Goal: Complete application form

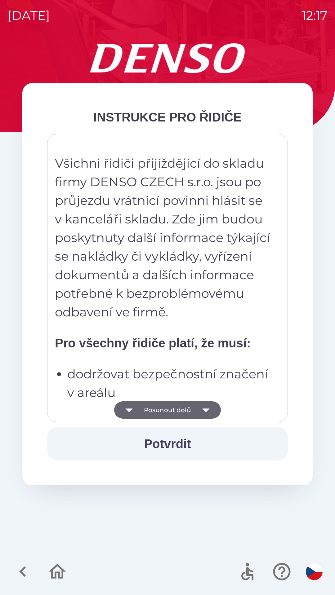
click at [196, 403] on button "Posunout dolů" at bounding box center [167, 410] width 107 height 17
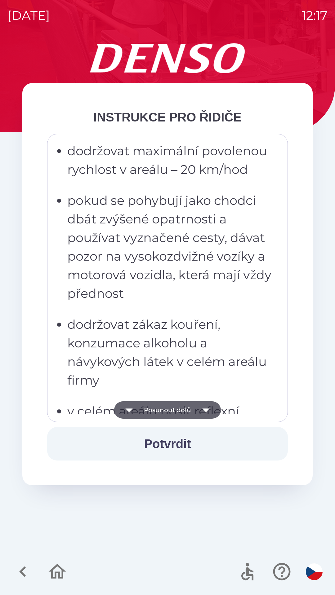
click at [200, 404] on icon "button" at bounding box center [205, 410] width 17 height 17
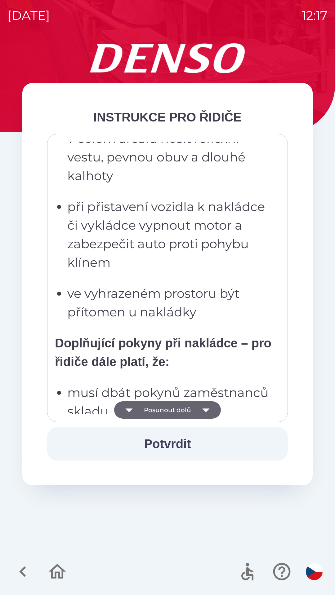
click at [203, 405] on icon "button" at bounding box center [205, 410] width 17 height 17
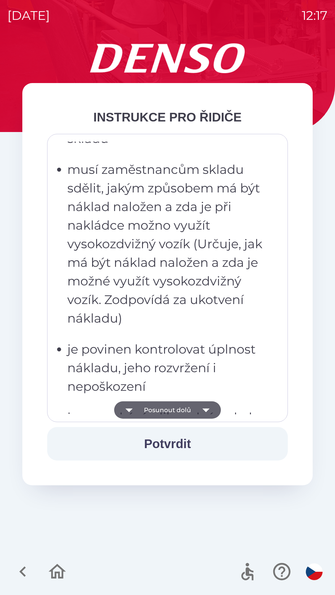
click at [203, 408] on icon "button" at bounding box center [205, 410] width 17 height 17
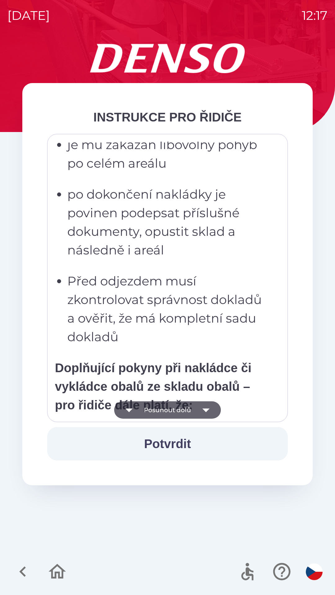
click at [204, 407] on icon "button" at bounding box center [205, 410] width 17 height 17
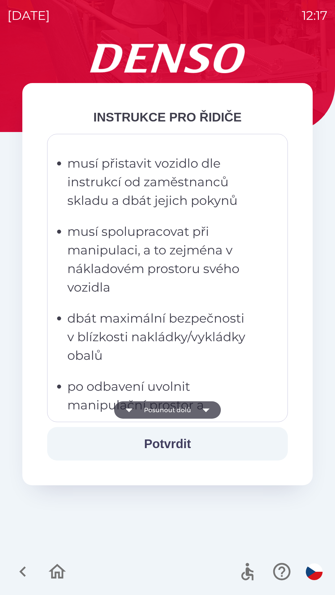
click at [205, 405] on icon "button" at bounding box center [205, 410] width 17 height 17
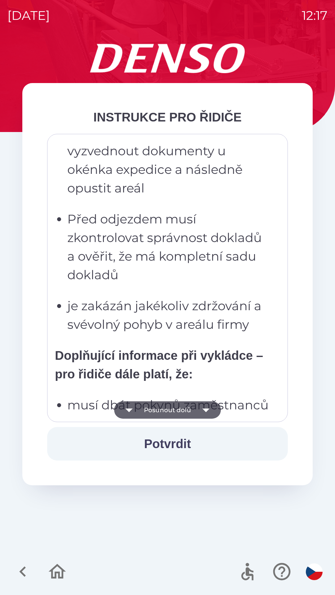
click at [205, 408] on icon "button" at bounding box center [205, 410] width 17 height 17
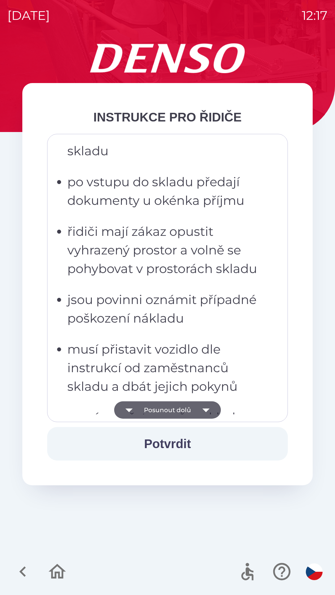
click at [207, 407] on icon "button" at bounding box center [205, 410] width 17 height 17
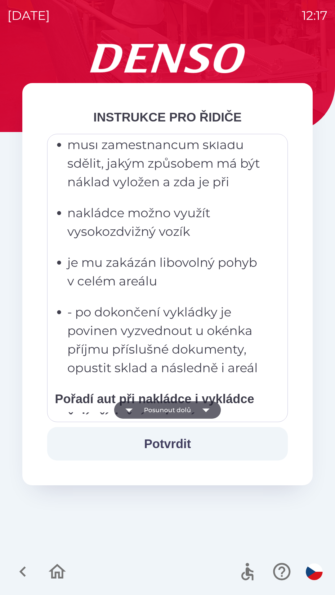
click at [207, 406] on icon "button" at bounding box center [205, 410] width 17 height 17
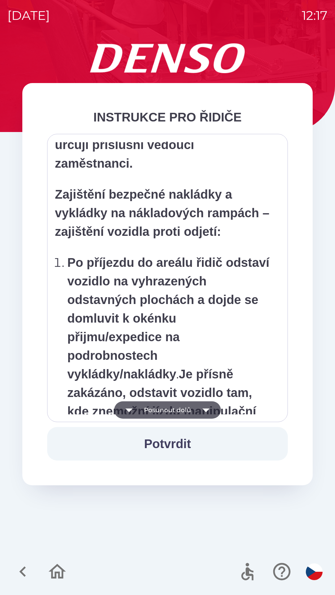
click at [206, 408] on icon "button" at bounding box center [205, 410] width 17 height 17
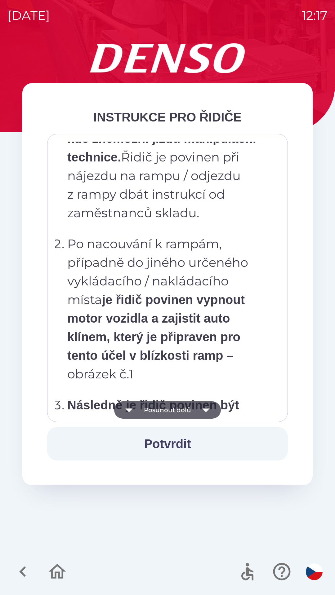
click at [207, 408] on icon "button" at bounding box center [205, 410] width 17 height 17
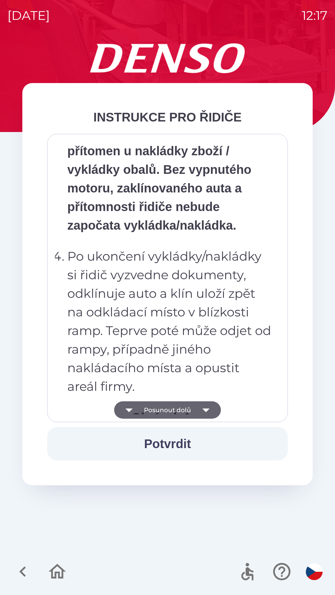
click at [207, 409] on icon "button" at bounding box center [205, 410] width 17 height 17
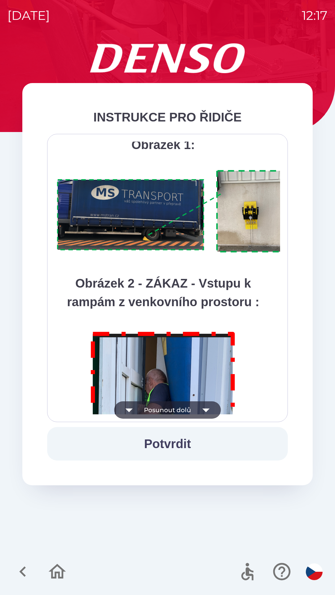
click at [207, 409] on icon "button" at bounding box center [205, 411] width 7 height 4
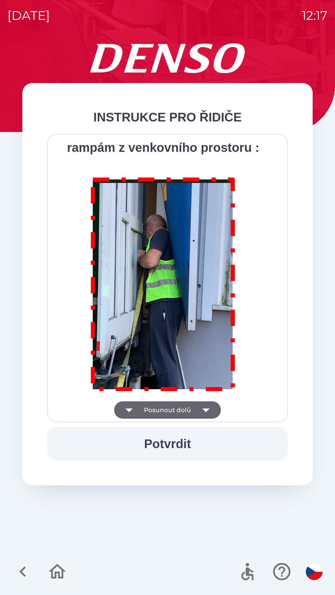
click at [207, 409] on div "Všichni řidiči přijíždějící do skladu firmy DENSO CZECH s.r.o. jsou po průjezdu…" at bounding box center [167, 278] width 225 height 273
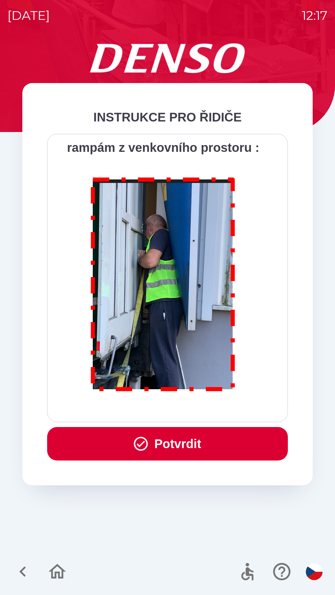
click at [192, 439] on button "Potvrdit" at bounding box center [167, 443] width 241 height 33
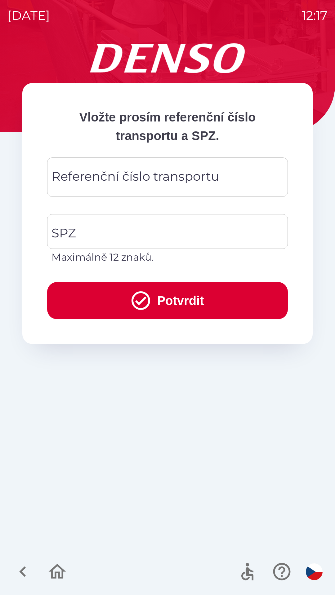
click at [136, 172] on div "Referenční číslo transportu Referenční číslo transportu" at bounding box center [167, 177] width 241 height 39
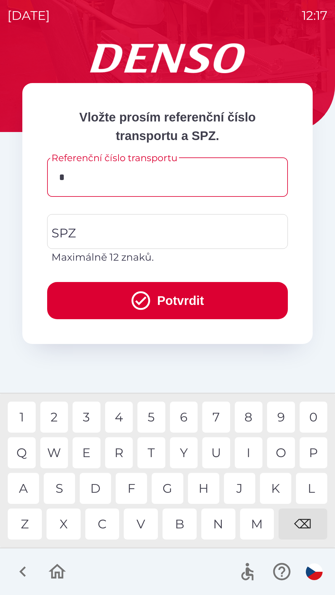
click at [20, 486] on div "A" at bounding box center [23, 488] width 31 height 31
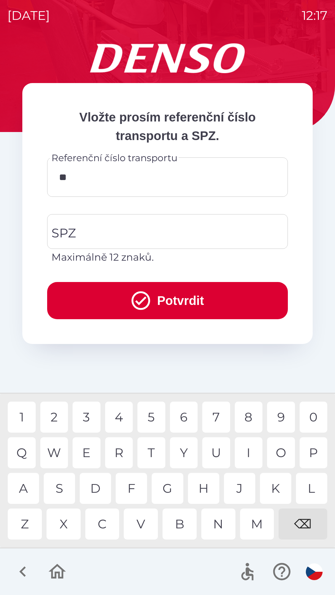
click at [248, 453] on div "I" at bounding box center [249, 453] width 28 height 31
type input "*******"
click at [310, 419] on div "0" at bounding box center [314, 417] width 28 height 31
click at [92, 231] on input "SPZ" at bounding box center [163, 231] width 226 height 29
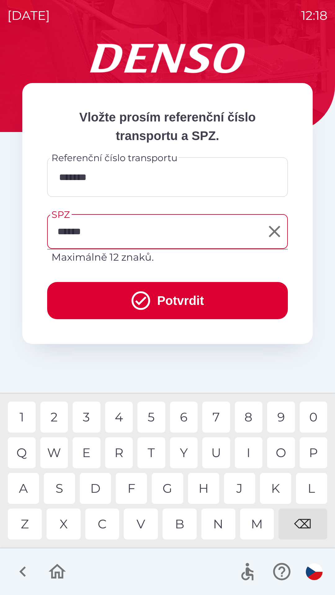
type input "*******"
click at [161, 298] on button "Potvrdit" at bounding box center [167, 300] width 241 height 37
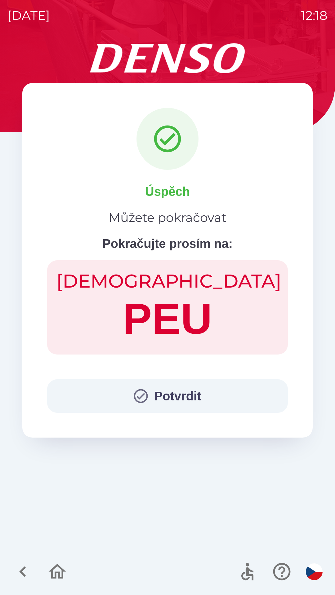
click at [175, 385] on button "Potvrdit" at bounding box center [167, 396] width 241 height 33
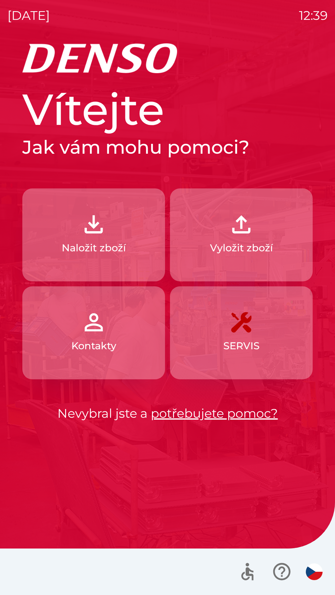
click at [127, 243] on button "Naložit zboží" at bounding box center [93, 235] width 143 height 93
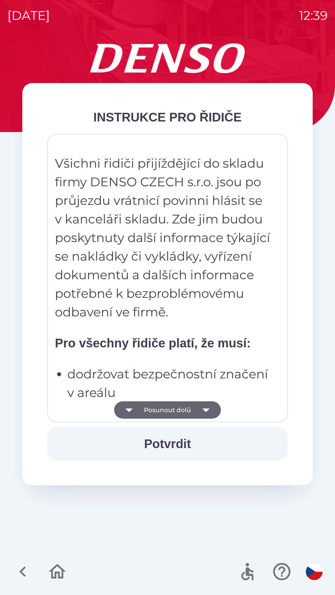
click at [202, 410] on icon "button" at bounding box center [205, 410] width 17 height 17
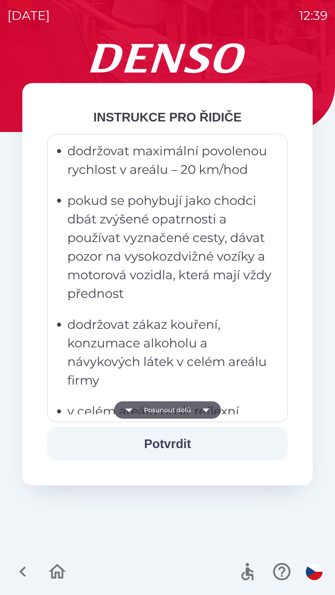
click at [202, 409] on icon "button" at bounding box center [205, 410] width 17 height 17
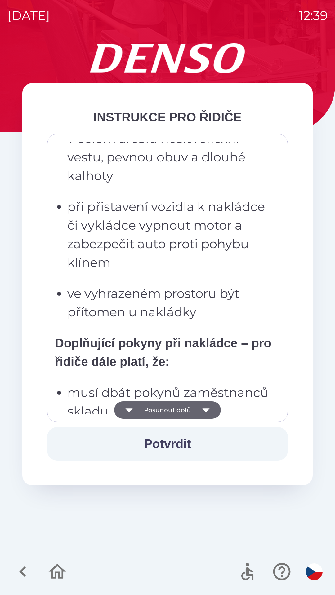
click at [205, 409] on icon "button" at bounding box center [205, 411] width 7 height 4
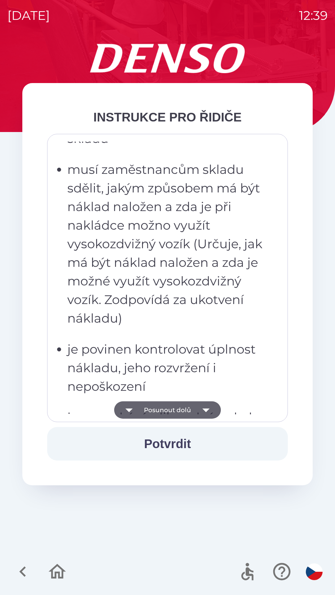
click at [205, 410] on icon "button" at bounding box center [205, 411] width 7 height 4
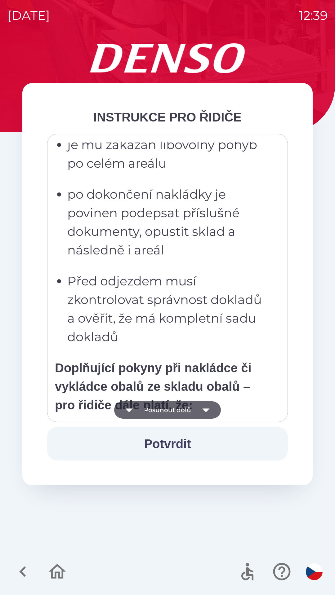
click at [206, 409] on icon "button" at bounding box center [205, 411] width 7 height 4
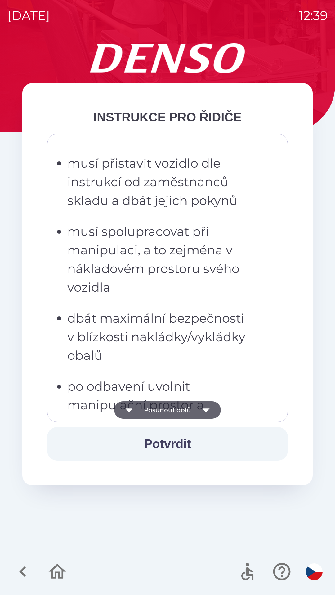
click at [199, 412] on icon "button" at bounding box center [205, 410] width 17 height 17
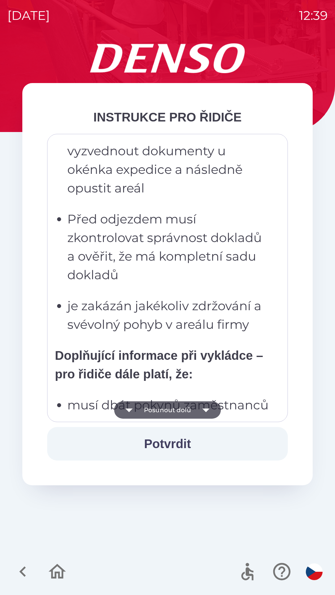
click at [204, 407] on icon "button" at bounding box center [205, 410] width 17 height 17
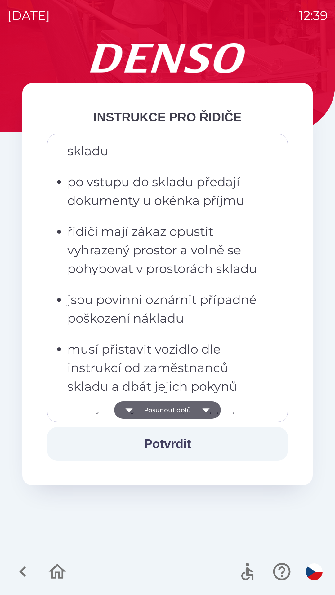
click at [211, 409] on icon "button" at bounding box center [205, 410] width 17 height 17
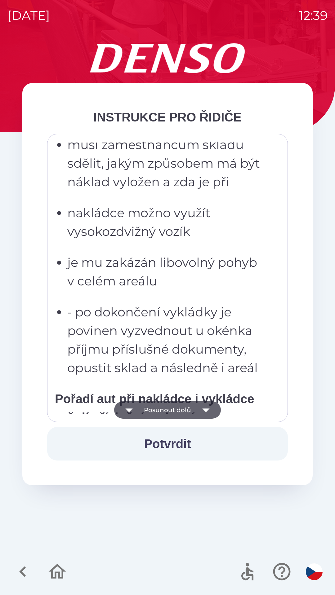
click at [206, 409] on icon "button" at bounding box center [205, 411] width 7 height 4
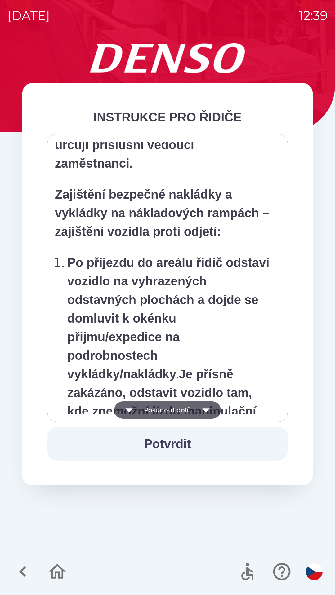
click at [206, 413] on icon "button" at bounding box center [205, 410] width 17 height 17
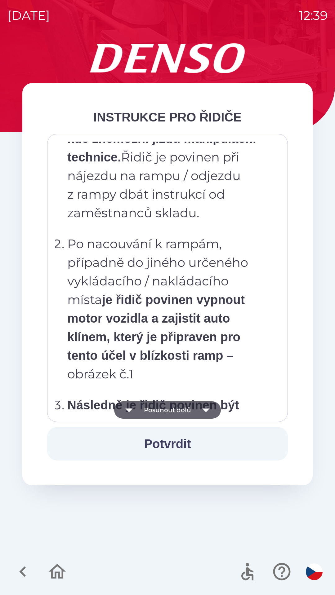
click at [209, 413] on icon "button" at bounding box center [205, 410] width 17 height 17
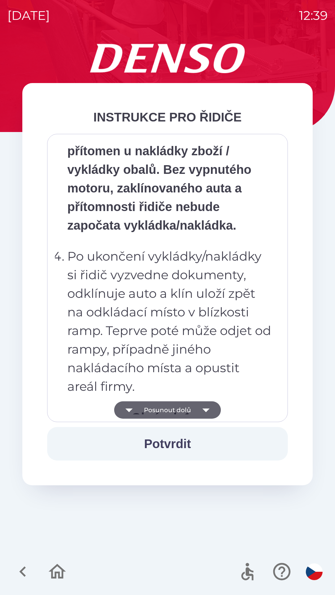
click at [207, 414] on icon "button" at bounding box center [205, 410] width 17 height 17
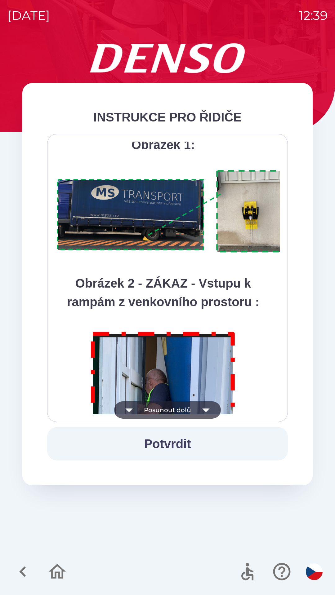
click at [206, 412] on icon "button" at bounding box center [205, 411] width 7 height 4
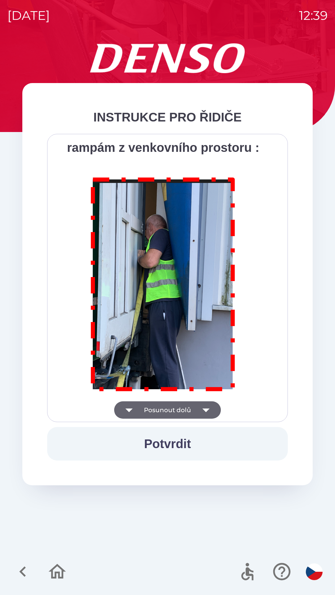
click at [205, 410] on div "Všichni řidiči přijíždějící do skladu firmy DENSO CZECH s.r.o. jsou po průjezdu…" at bounding box center [167, 278] width 225 height 273
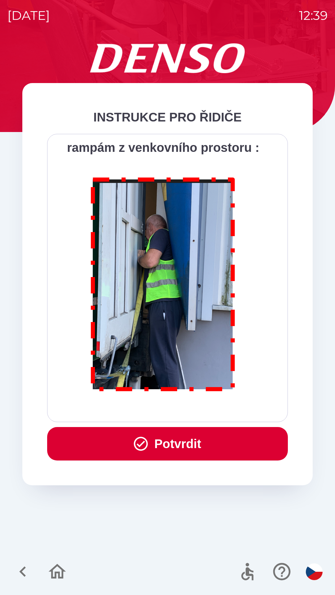
click at [206, 409] on div "Všichni řidiči přijíždějící do skladu firmy DENSO CZECH s.r.o. jsou po průjezdu…" at bounding box center [167, 278] width 225 height 273
click at [193, 441] on button "Potvrdit" at bounding box center [167, 443] width 241 height 33
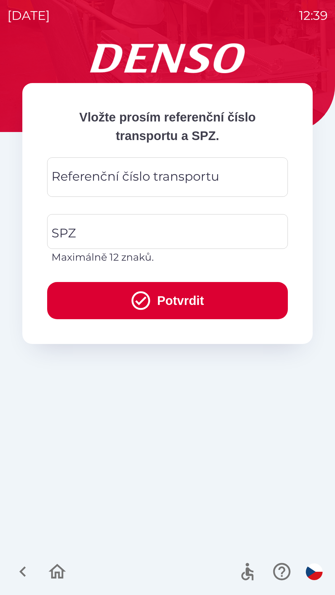
click at [149, 171] on div "Referenční číslo transportu Referenční číslo transportu" at bounding box center [167, 177] width 241 height 39
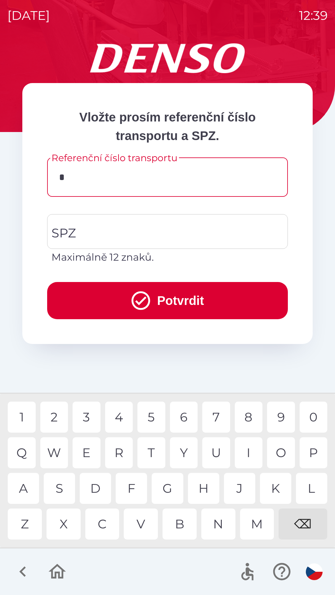
click at [25, 417] on div "1" at bounding box center [22, 417] width 28 height 31
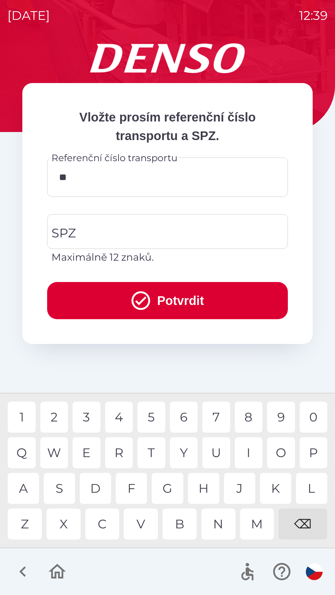
click at [310, 417] on div "0" at bounding box center [314, 417] width 28 height 31
click at [251, 419] on div "8" at bounding box center [249, 417] width 28 height 31
type input "*****"
click at [92, 233] on input "SPZ" at bounding box center [163, 231] width 226 height 29
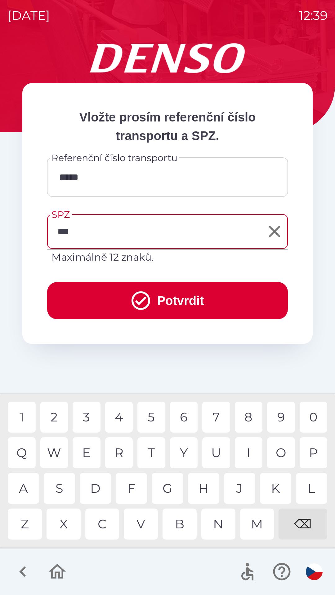
click at [215, 451] on div "U" at bounding box center [216, 453] width 28 height 31
click at [30, 415] on div "1" at bounding box center [22, 417] width 28 height 31
type input "*******"
click at [168, 291] on button "Potvrdit" at bounding box center [167, 300] width 241 height 37
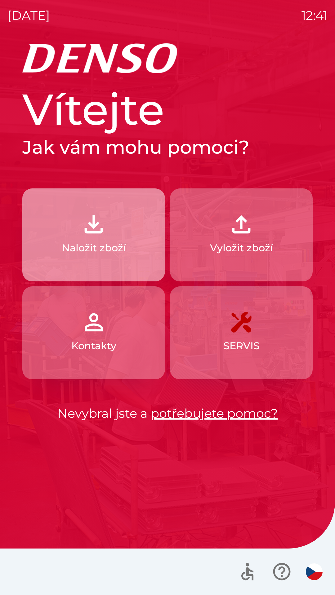
click at [97, 256] on button "Naložit zboží" at bounding box center [93, 235] width 143 height 93
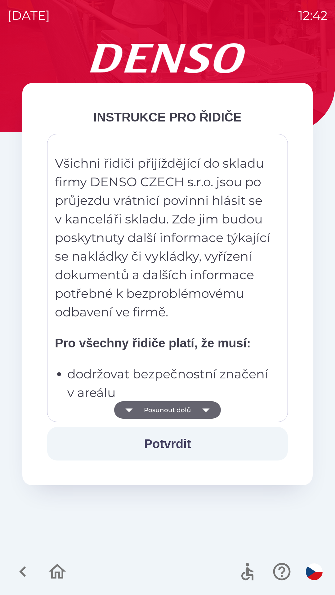
click at [170, 452] on button "Potvrdit" at bounding box center [167, 443] width 241 height 33
click at [26, 574] on icon "button" at bounding box center [22, 572] width 21 height 21
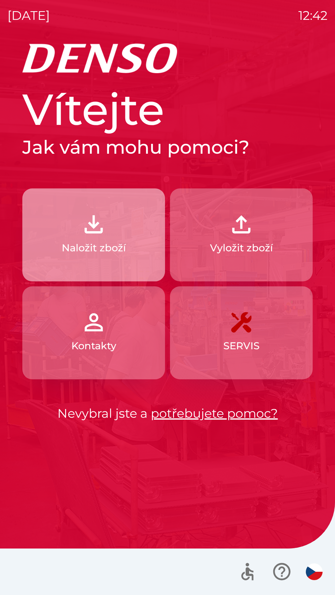
click at [115, 247] on p "Naložit zboží" at bounding box center [94, 248] width 64 height 15
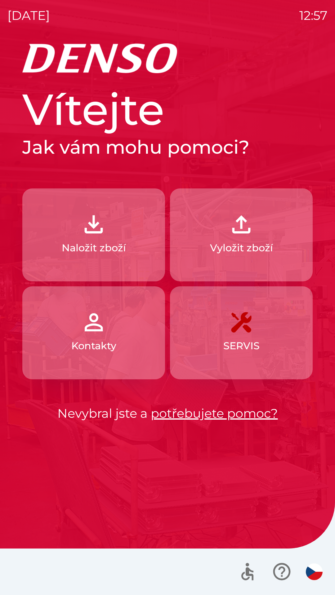
click at [99, 229] on img "button" at bounding box center [93, 224] width 27 height 27
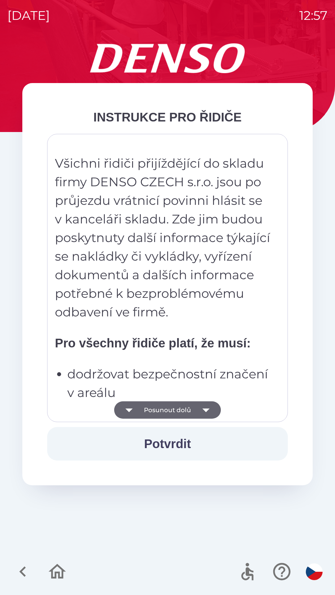
click at [203, 413] on icon "button" at bounding box center [205, 410] width 17 height 17
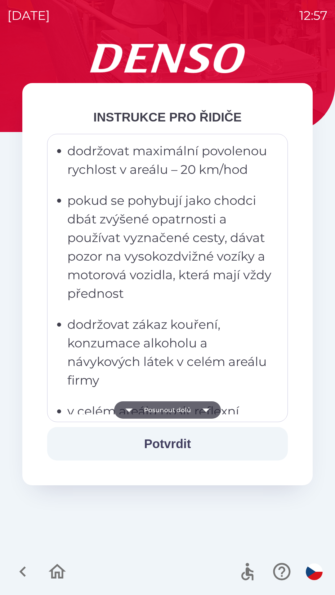
click at [206, 409] on icon "button" at bounding box center [205, 411] width 7 height 4
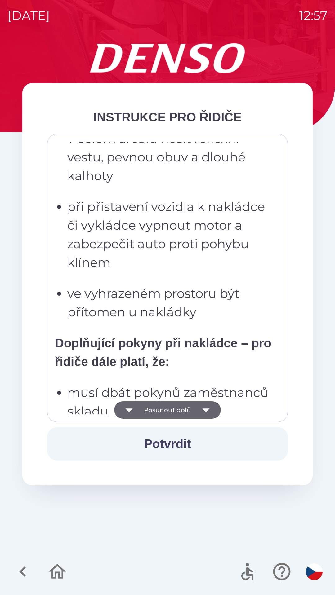
click at [205, 408] on icon "button" at bounding box center [205, 410] width 17 height 17
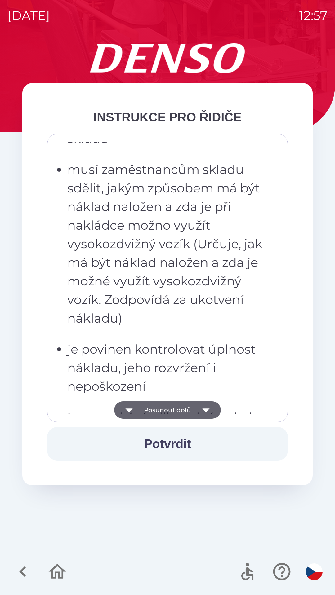
click at [204, 411] on icon "button" at bounding box center [205, 411] width 7 height 4
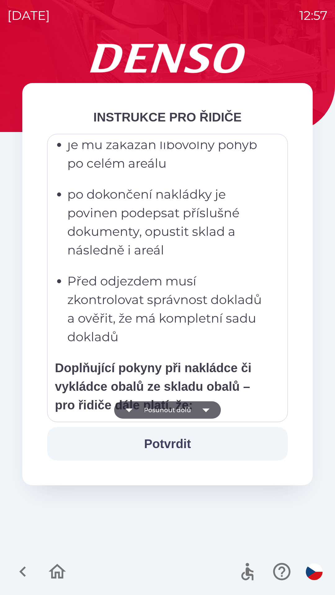
click at [207, 410] on icon "button" at bounding box center [205, 411] width 7 height 4
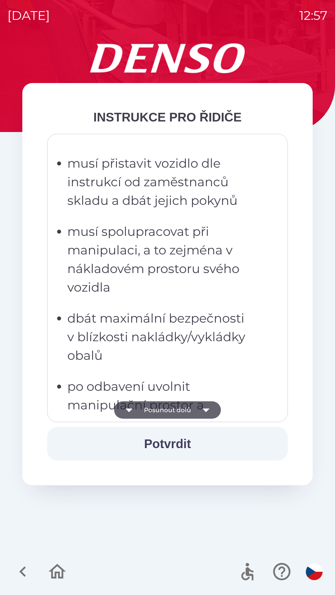
click at [205, 412] on icon "button" at bounding box center [205, 411] width 7 height 4
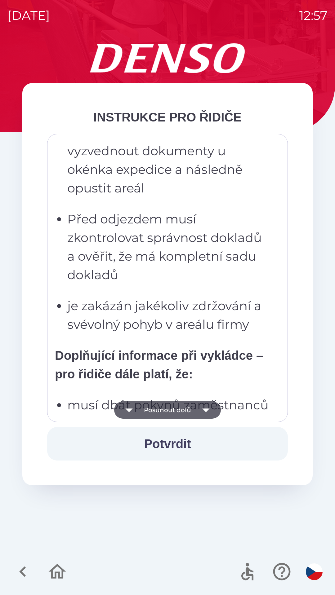
click at [206, 409] on icon "button" at bounding box center [205, 411] width 7 height 4
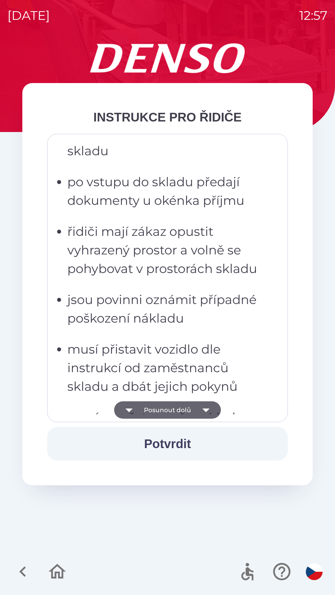
click at [206, 411] on icon "button" at bounding box center [205, 411] width 7 height 4
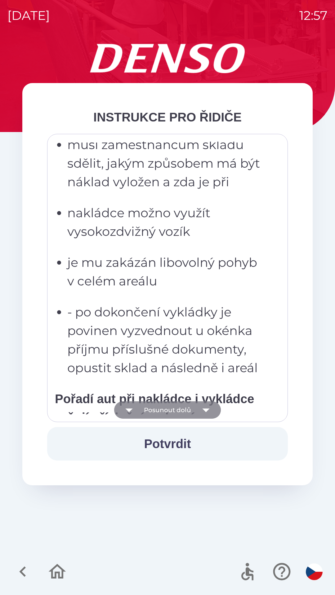
click at [205, 412] on icon "button" at bounding box center [205, 411] width 7 height 4
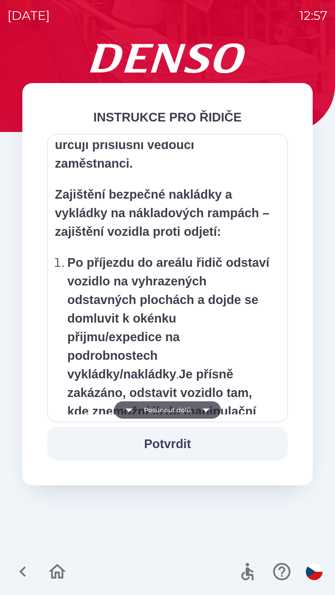
click at [205, 410] on icon "button" at bounding box center [205, 411] width 7 height 4
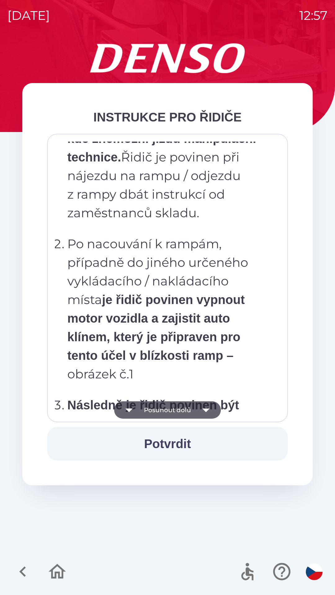
click at [204, 413] on icon "button" at bounding box center [205, 410] width 17 height 17
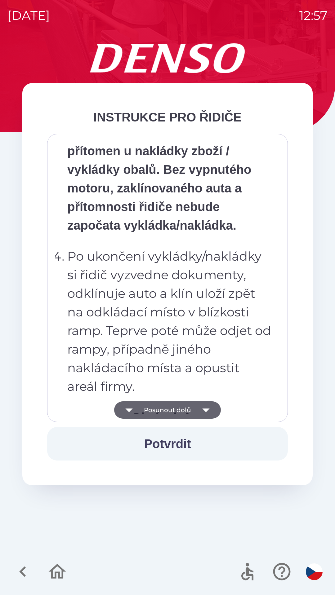
click at [205, 414] on icon "button" at bounding box center [205, 410] width 17 height 17
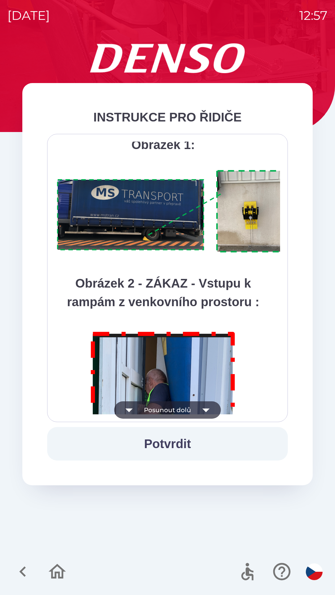
click at [207, 409] on icon "button" at bounding box center [205, 411] width 7 height 4
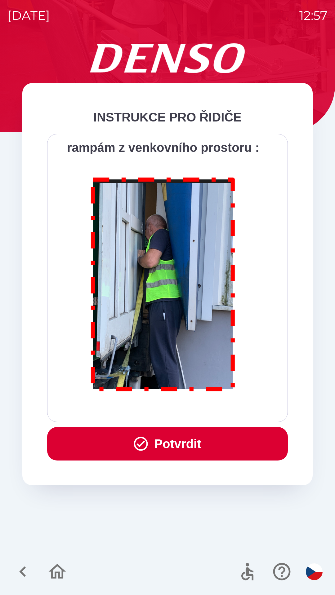
click at [141, 444] on icon "button" at bounding box center [141, 444] width 14 height 14
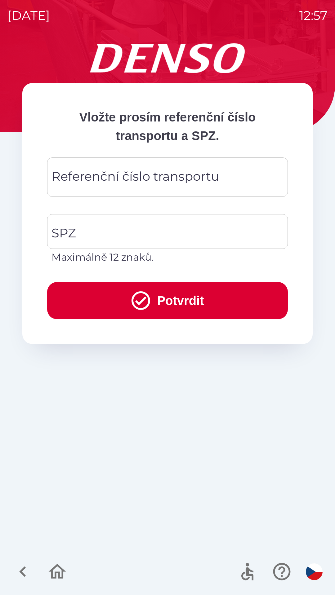
click at [131, 181] on div "Referenční číslo transportu Referenční číslo transportu" at bounding box center [167, 177] width 241 height 39
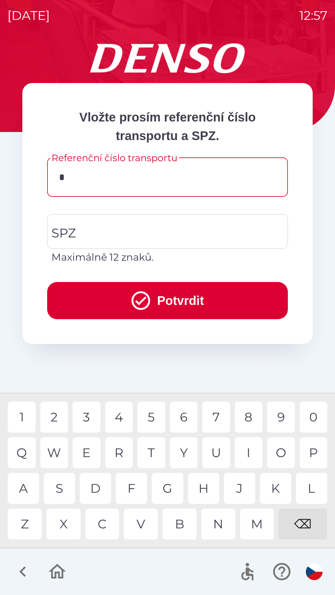
click at [84, 417] on div "3" at bounding box center [87, 417] width 28 height 31
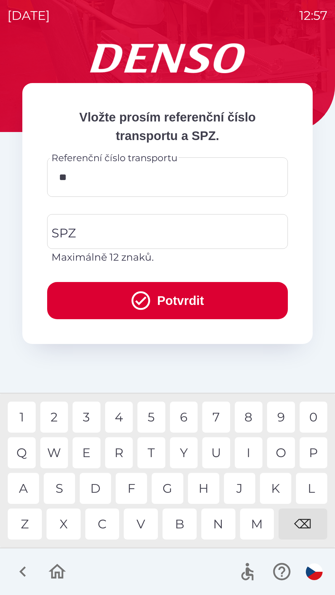
click at [120, 418] on div "4" at bounding box center [119, 417] width 28 height 31
click at [187, 417] on div "6" at bounding box center [184, 417] width 28 height 31
click at [311, 418] on div "0" at bounding box center [314, 417] width 28 height 31
click at [245, 419] on div "8" at bounding box center [249, 417] width 28 height 31
type input "******"
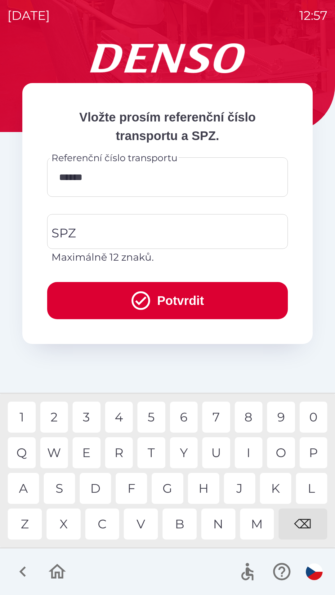
click at [122, 420] on div "4" at bounding box center [119, 417] width 28 height 31
click at [117, 230] on input "SPZ" at bounding box center [163, 231] width 226 height 29
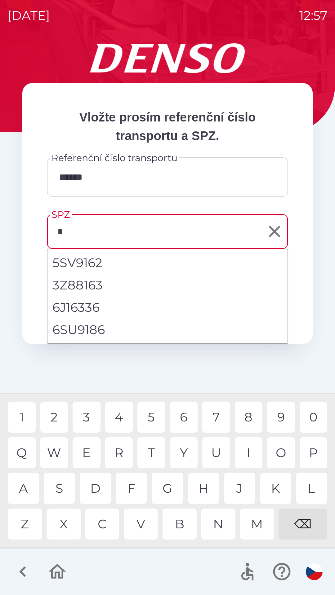
click at [24, 418] on div "1" at bounding box center [22, 417] width 28 height 31
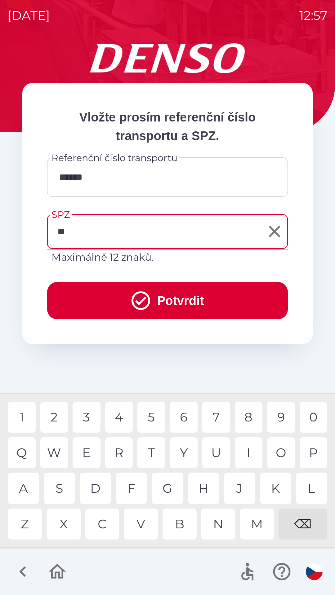
click at [179, 525] on div "B" at bounding box center [180, 524] width 34 height 31
click at [246, 419] on div "8" at bounding box center [249, 417] width 28 height 31
click at [54, 417] on div "2" at bounding box center [54, 417] width 28 height 31
type input "*******"
click at [281, 414] on div "9" at bounding box center [281, 417] width 28 height 31
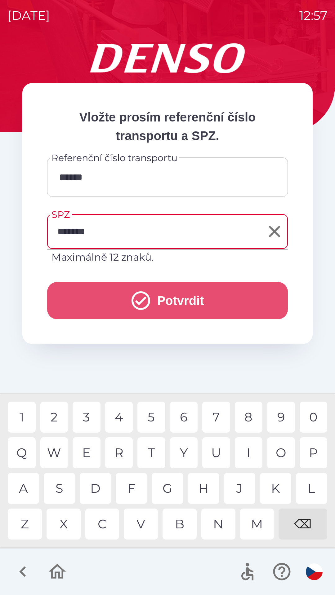
click at [137, 302] on icon "submit" at bounding box center [141, 301] width 22 height 22
